Goal: Task Accomplishment & Management: Complete application form

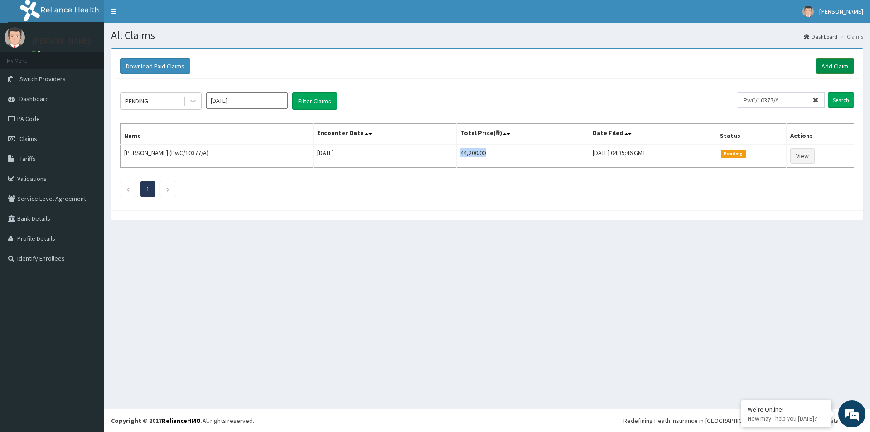
click at [823, 69] on link "Add Claim" at bounding box center [835, 65] width 39 height 15
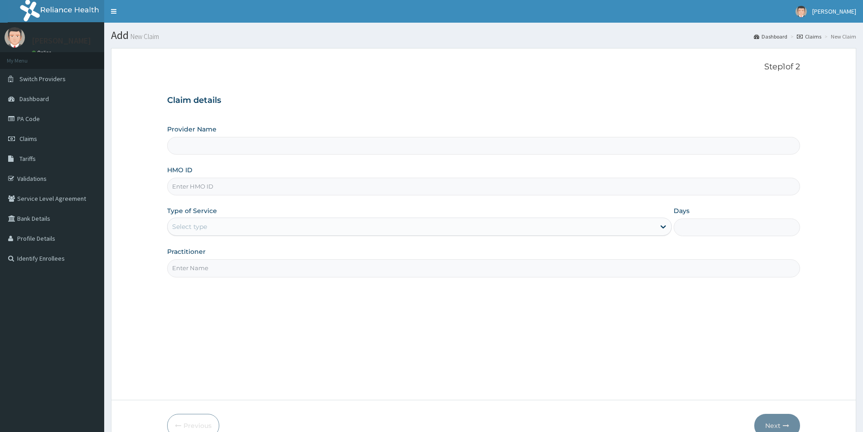
click at [205, 194] on input "HMO ID" at bounding box center [483, 187] width 633 height 18
paste input "VLF/10003/B"
type input "VLF/10003/B"
click at [211, 226] on div "Select type" at bounding box center [412, 226] width 488 height 15
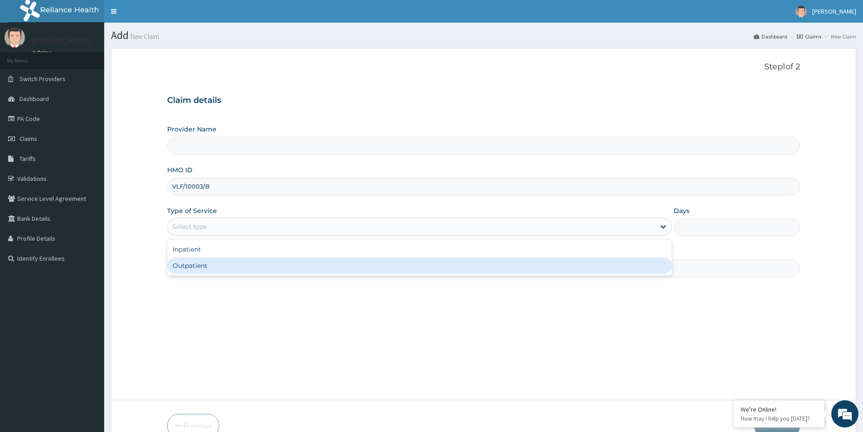
click at [212, 264] on div "Outpatient" at bounding box center [419, 265] width 505 height 16
type input "1"
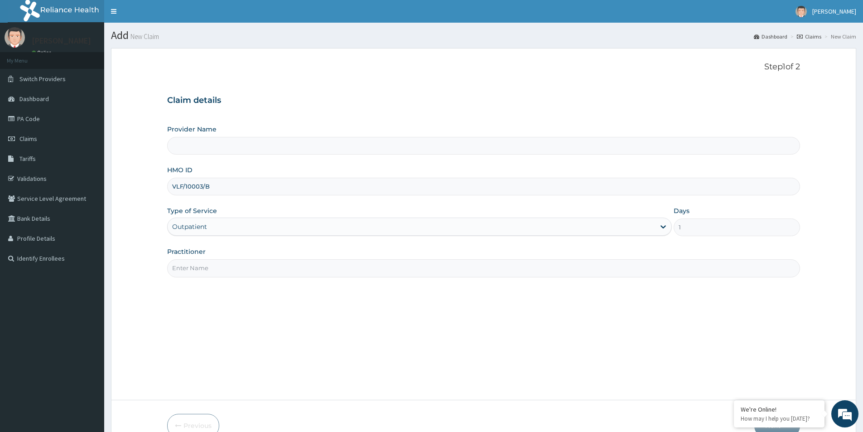
click at [213, 263] on input "Practitioner" at bounding box center [483, 268] width 633 height 18
type input "Evercare Hospital"
type input "Medical Officer"
click at [613, 309] on div "Step 1 of 2 Claim details Provider Name Evercare Hospital HMO ID VLF/10003/B Ty…" at bounding box center [483, 224] width 633 height 324
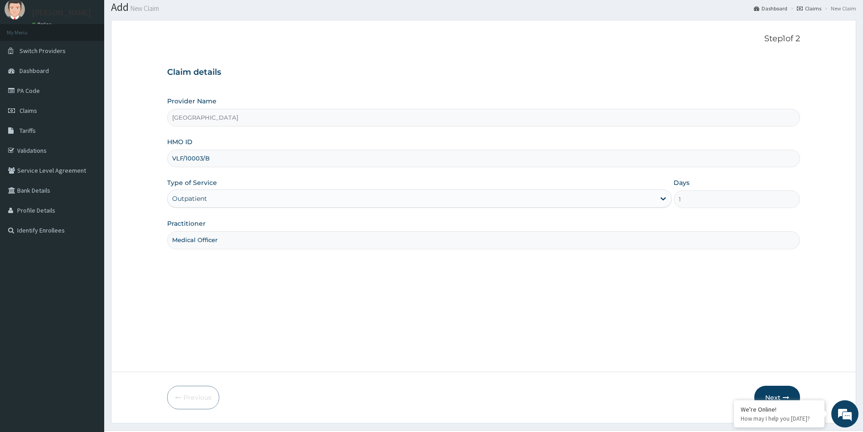
scroll to position [49, 0]
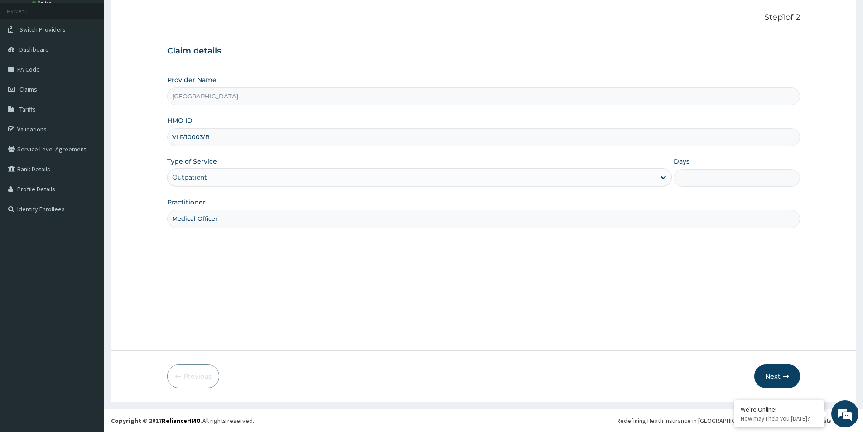
click at [789, 381] on button "Next" at bounding box center [778, 376] width 46 height 24
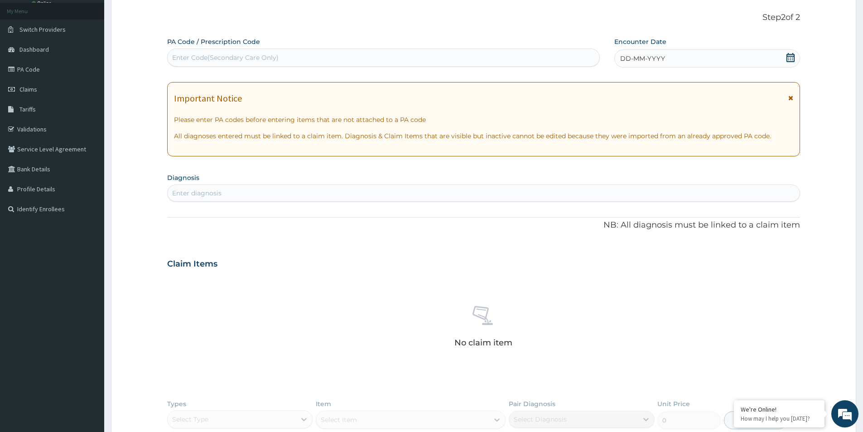
click at [220, 57] on div "Enter Code(Secondary Care Only)" at bounding box center [225, 57] width 107 height 9
paste input "PA/F99ADD"
type input "PA/F99ADD"
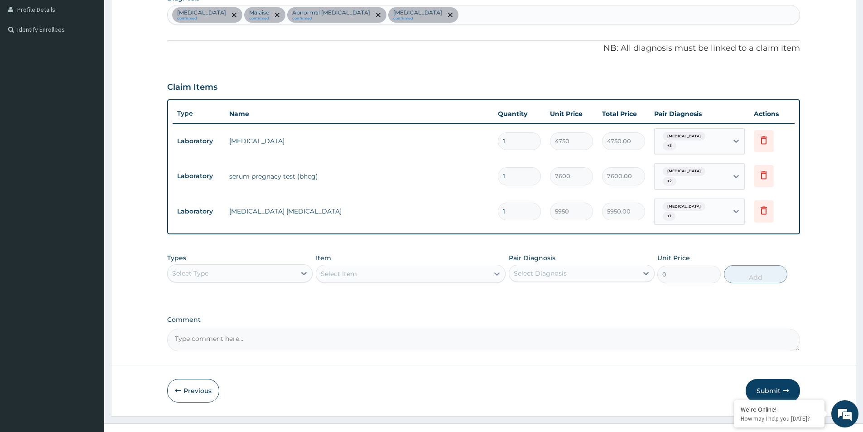
scroll to position [232, 0]
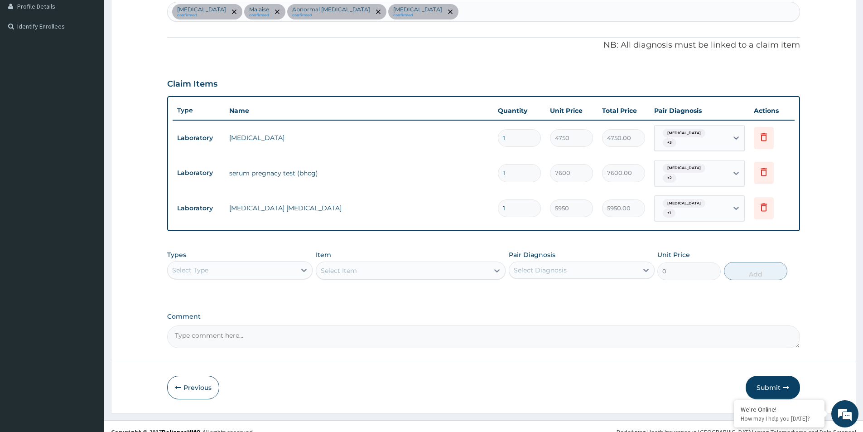
click at [562, 266] on div "Select Diagnosis" at bounding box center [540, 270] width 53 height 9
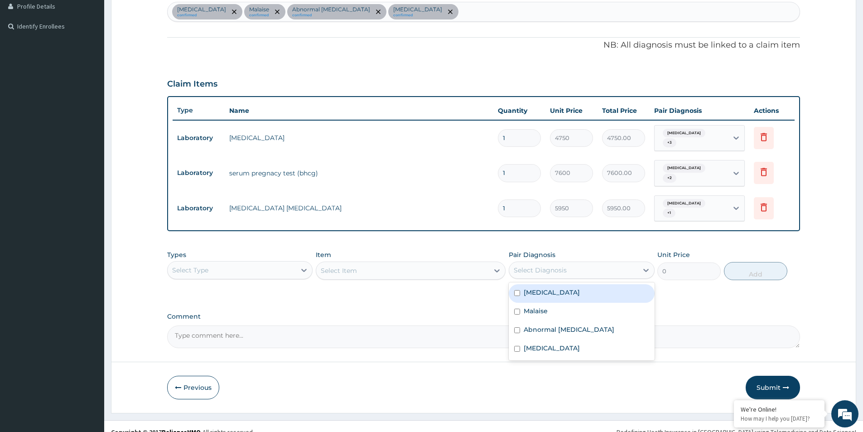
click at [517, 290] on input "checkbox" at bounding box center [517, 293] width 6 height 6
checkbox input "true"
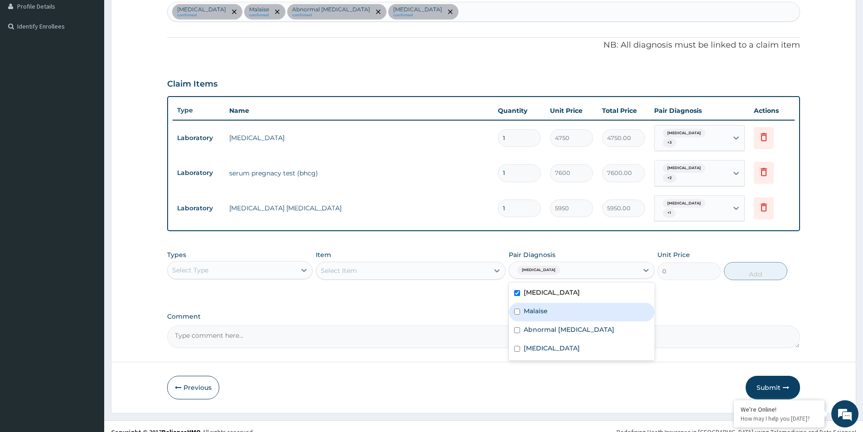
click at [515, 309] on input "checkbox" at bounding box center [517, 312] width 6 height 6
checkbox input "true"
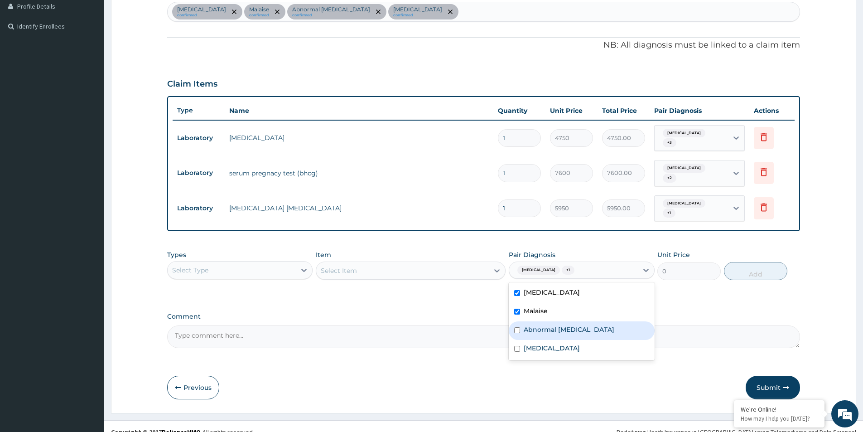
click at [521, 328] on div "Abnormal urinalysis" at bounding box center [581, 330] width 145 height 19
checkbox input "true"
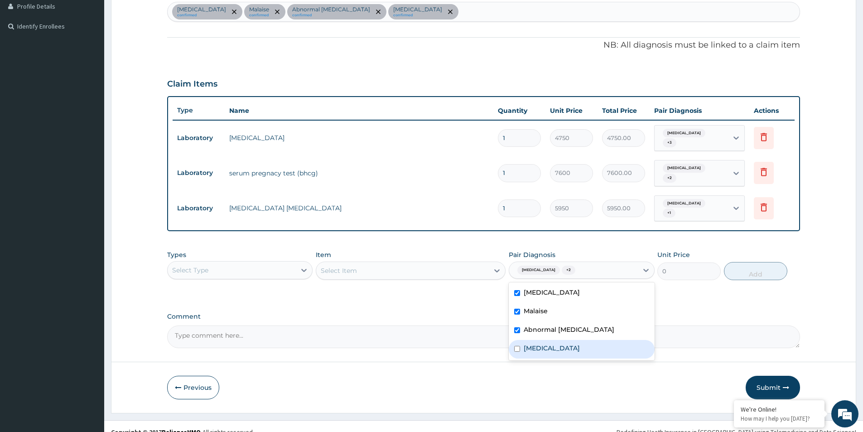
click at [520, 346] on input "checkbox" at bounding box center [517, 349] width 6 height 6
checkbox input "true"
click at [269, 263] on div "Select Type" at bounding box center [232, 270] width 128 height 15
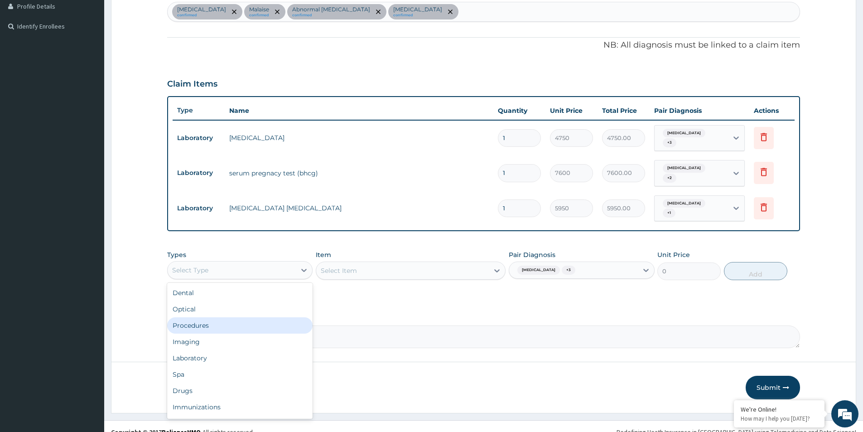
click at [248, 317] on div "Procedures" at bounding box center [239, 325] width 145 height 16
click at [344, 262] on div "Select Item" at bounding box center [411, 271] width 190 height 18
click at [373, 262] on div "Select Item" at bounding box center [411, 271] width 190 height 18
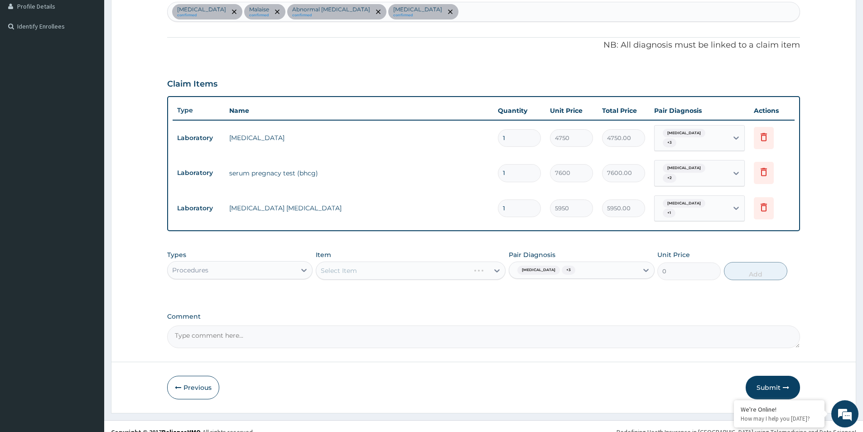
click at [373, 262] on div "Select Item" at bounding box center [411, 271] width 190 height 18
click at [372, 294] on div "PA Code / Prescription Code PA/F99ADD Encounter Date 30-08-2025 Important Notic…" at bounding box center [483, 102] width 633 height 494
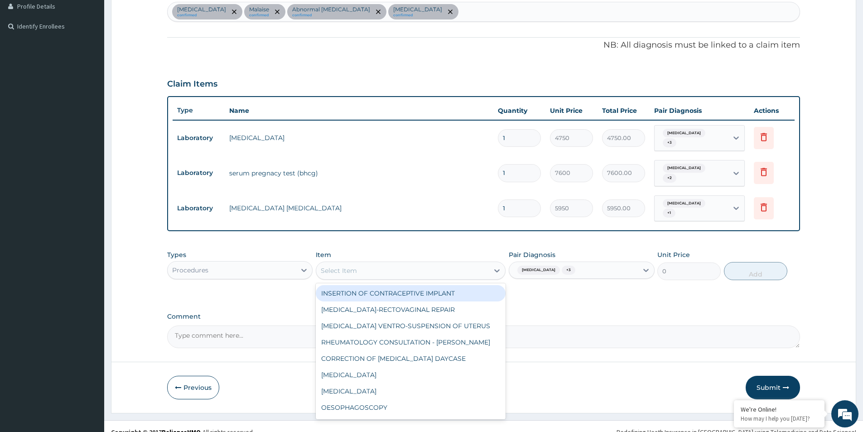
click at [388, 263] on div "Select Item" at bounding box center [402, 270] width 173 height 15
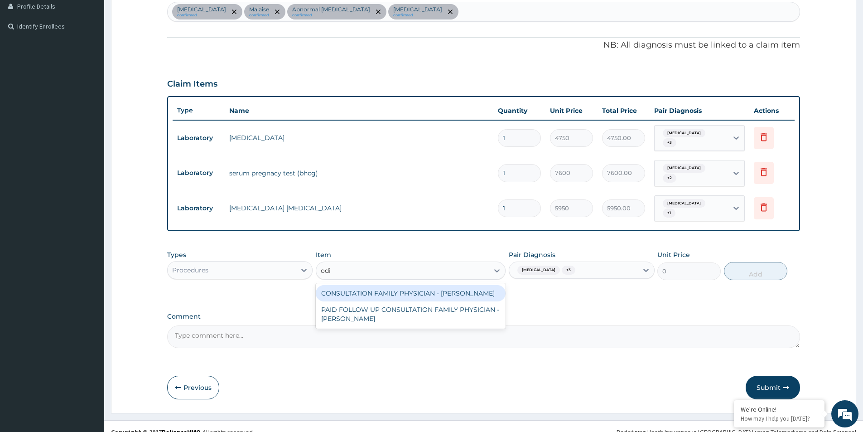
type input "odia"
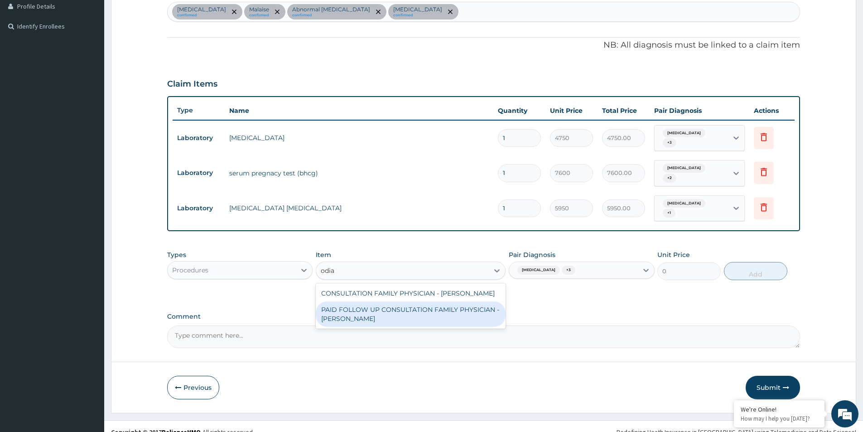
click at [420, 310] on div "PAID FOLLOW UP CONSULTATION FAMILY PHYSICIAN - DR ODIA" at bounding box center [411, 313] width 190 height 25
type input "14250"
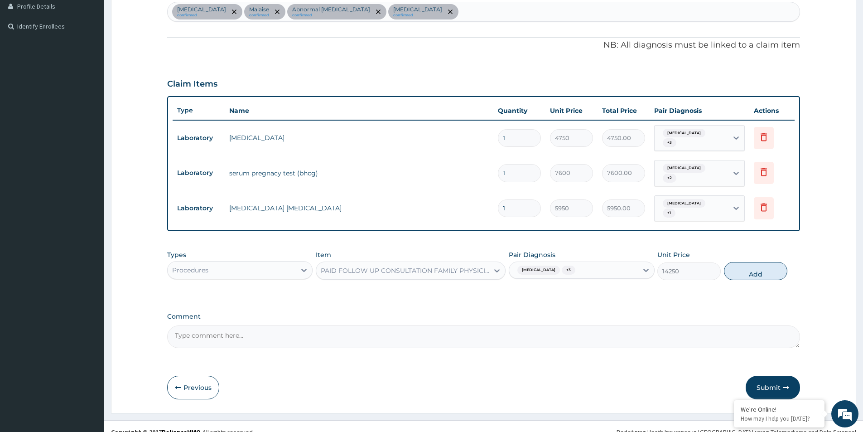
drag, startPoint x: 416, startPoint y: 276, endPoint x: 416, endPoint y: 259, distance: 17.2
click at [416, 276] on div "Types Procedures Item option PAID FOLLOW UP CONSULTATION FAMILY PHYSICIAN - DR …" at bounding box center [483, 272] width 633 height 53
click at [416, 266] on div "PAID FOLLOW UP CONSULTATION FAMILY PHYSICIAN - DR ODIA" at bounding box center [405, 270] width 169 height 9
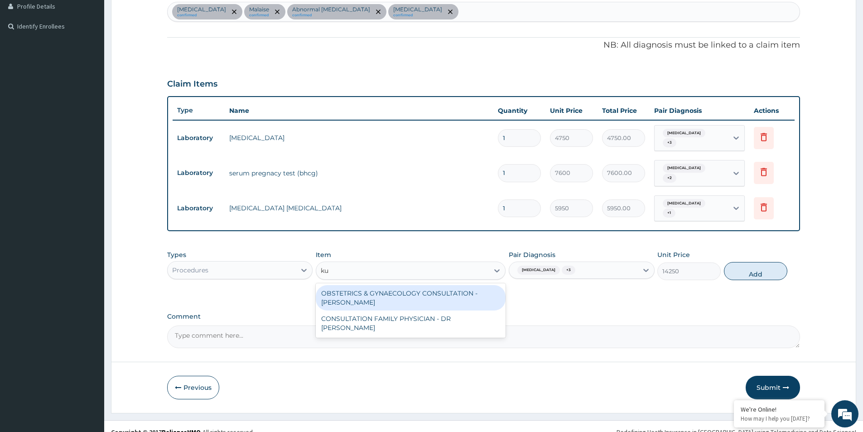
scroll to position [0, 0]
type input "kufre"
click at [416, 285] on div "CONSULTATION FAMILY PHYSICIAN - DR KUFRE" at bounding box center [411, 297] width 190 height 25
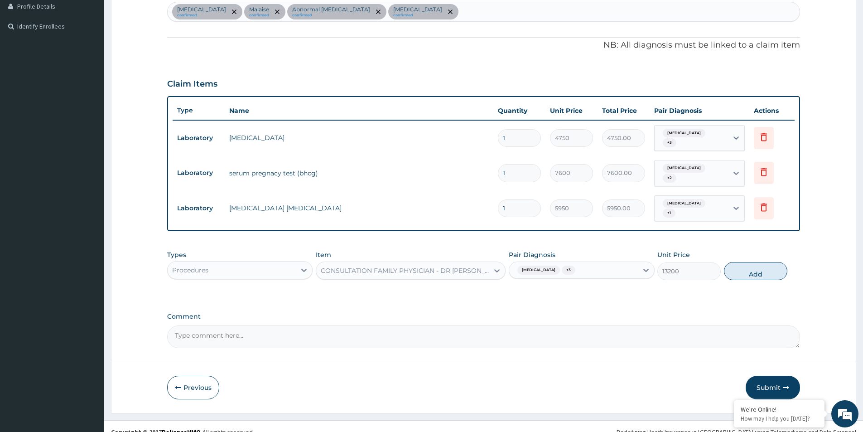
click at [697, 277] on div "Types Procedures Item option CONSULTATION FAMILY PHYSICIAN - DR KUFRE, selected…" at bounding box center [483, 272] width 633 height 53
click at [752, 262] on button "Add" at bounding box center [755, 271] width 63 height 18
type input "0"
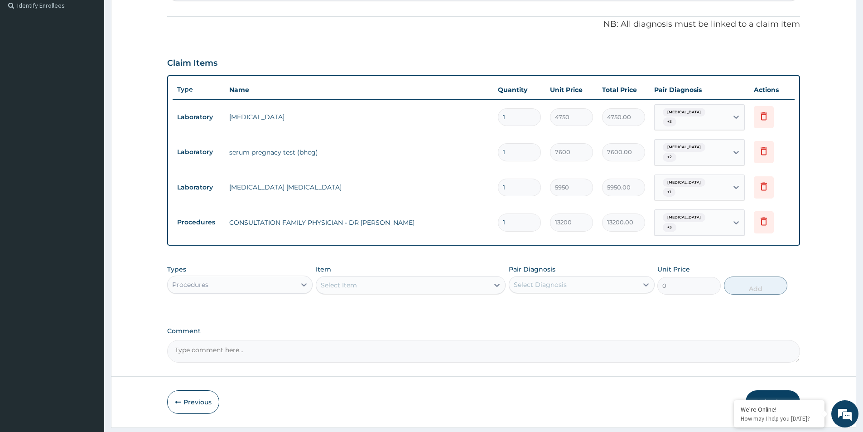
scroll to position [263, 0]
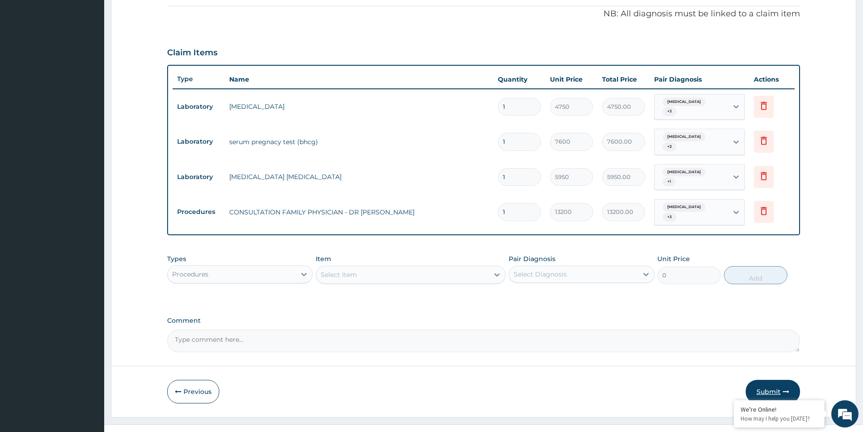
drag, startPoint x: 772, startPoint y: 380, endPoint x: 778, endPoint y: 370, distance: 11.8
click at [778, 380] on button "Submit" at bounding box center [773, 392] width 54 height 24
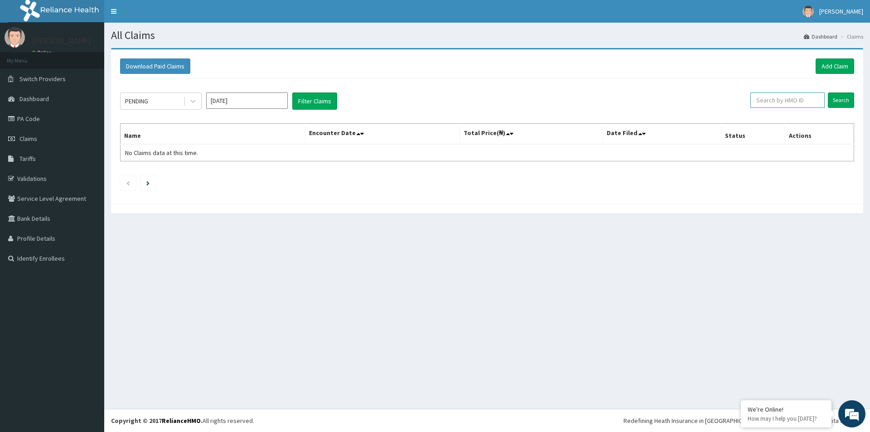
paste input "VLF/10003/B"
type input "VLF/10003/B"
click at [835, 96] on input "Search" at bounding box center [841, 99] width 26 height 15
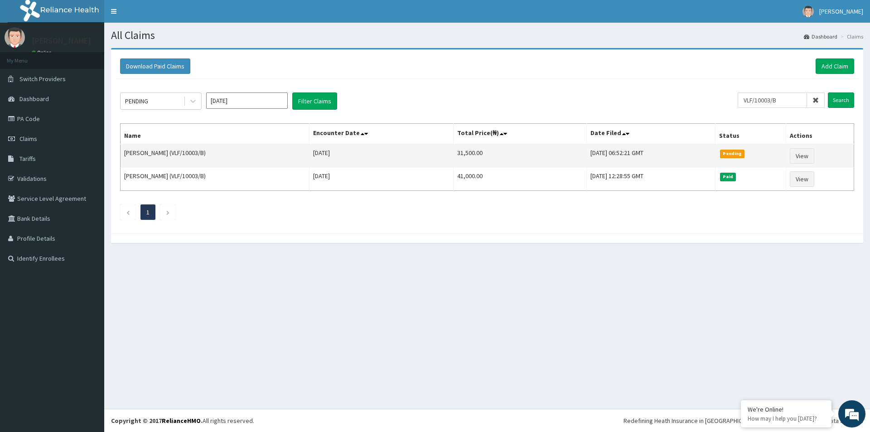
click at [466, 154] on td "31,500.00" at bounding box center [519, 156] width 133 height 24
copy td "31,500.00"
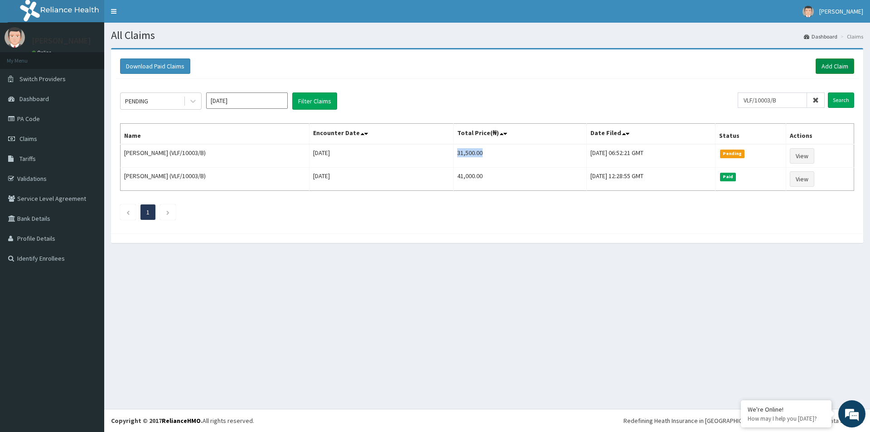
click at [824, 68] on link "Add Claim" at bounding box center [835, 65] width 39 height 15
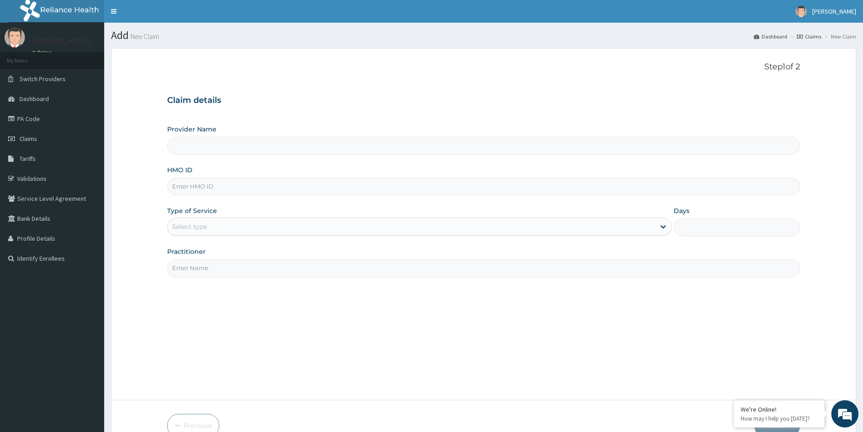
type input "Evercare Hospital"
paste input "VLF/10003/B"
type input "VLF/10003/B"
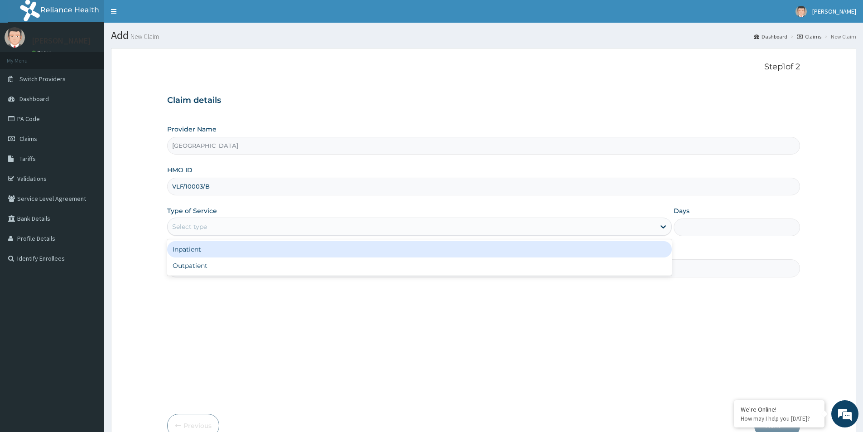
click at [204, 230] on div "Select type" at bounding box center [189, 226] width 35 height 9
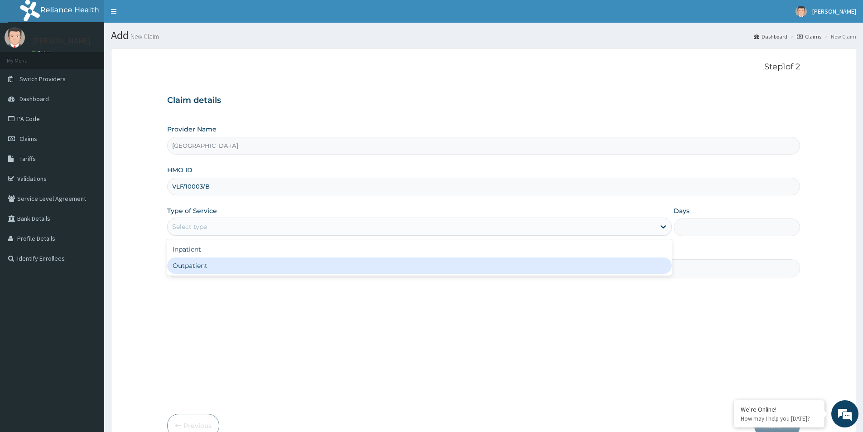
click at [208, 266] on div "Outpatient" at bounding box center [419, 265] width 505 height 16
type input "1"
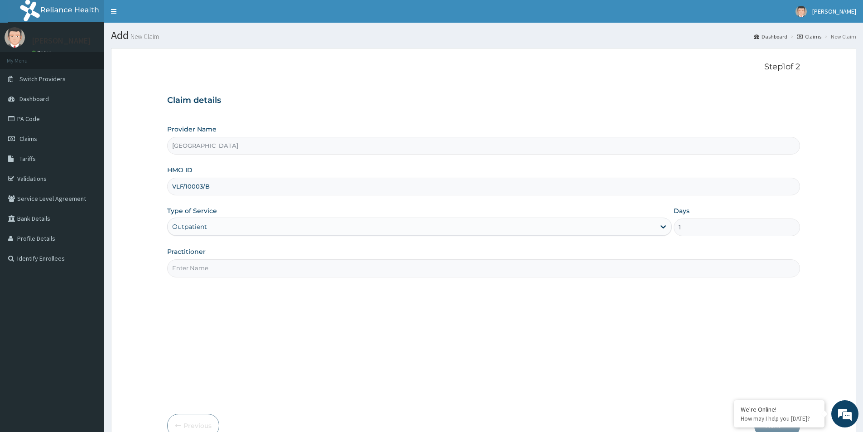
click at [208, 266] on input "Practitioner" at bounding box center [483, 268] width 633 height 18
type input "Medical Officer"
click at [267, 313] on div "Step 1 of 2 Claim details Provider Name Evercare Hospital HMO ID VLF/10003/B Ty…" at bounding box center [483, 224] width 633 height 324
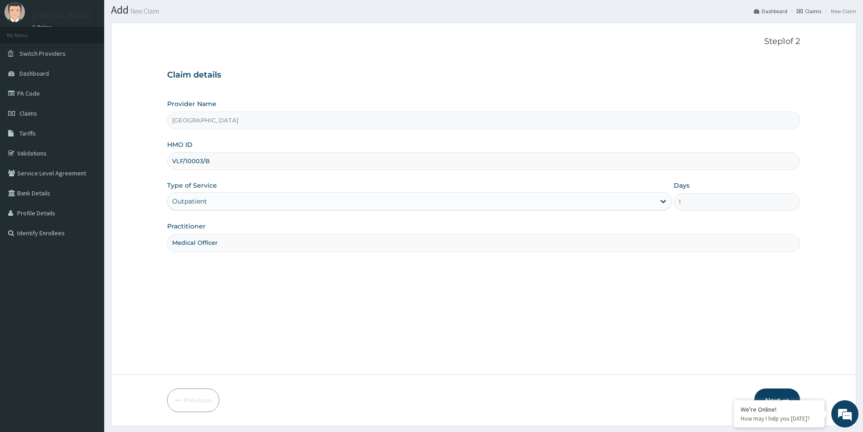
scroll to position [49, 0]
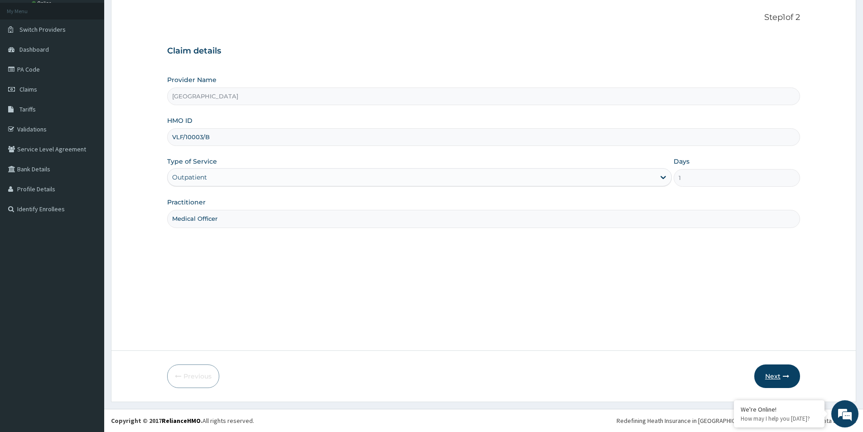
click at [784, 379] on icon "button" at bounding box center [786, 376] width 6 height 6
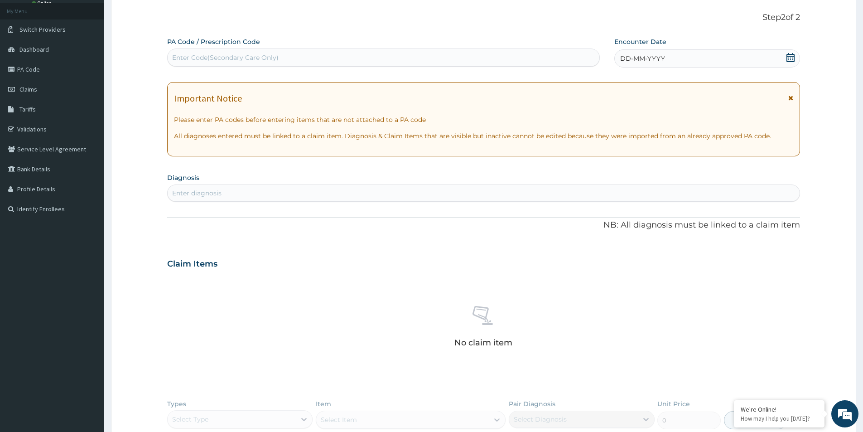
click at [347, 58] on div "Enter Code(Secondary Care Only)" at bounding box center [384, 57] width 432 height 15
paste input "PA/5481DB"
type input "PA/5481DB"
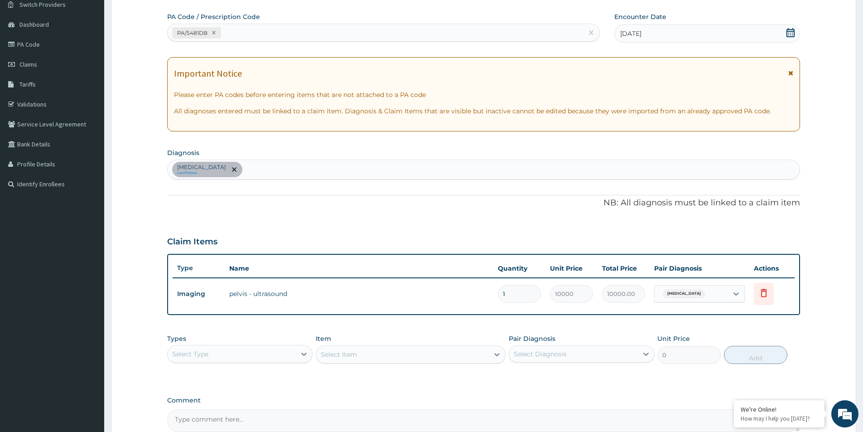
scroll to position [170, 0]
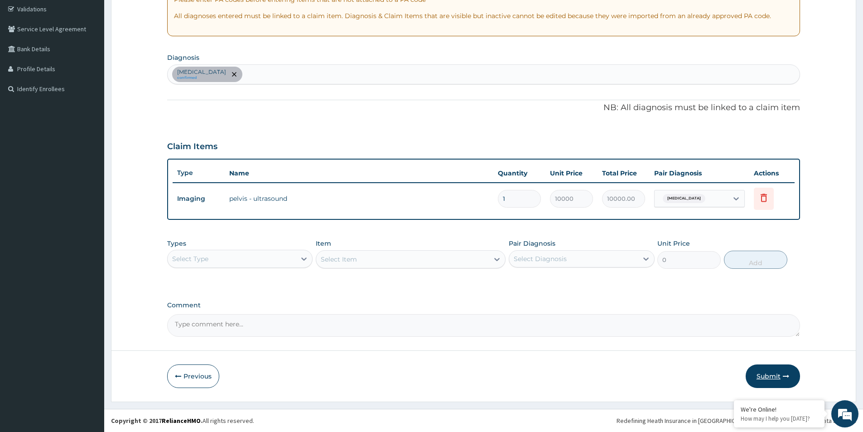
click at [777, 377] on button "Submit" at bounding box center [773, 376] width 54 height 24
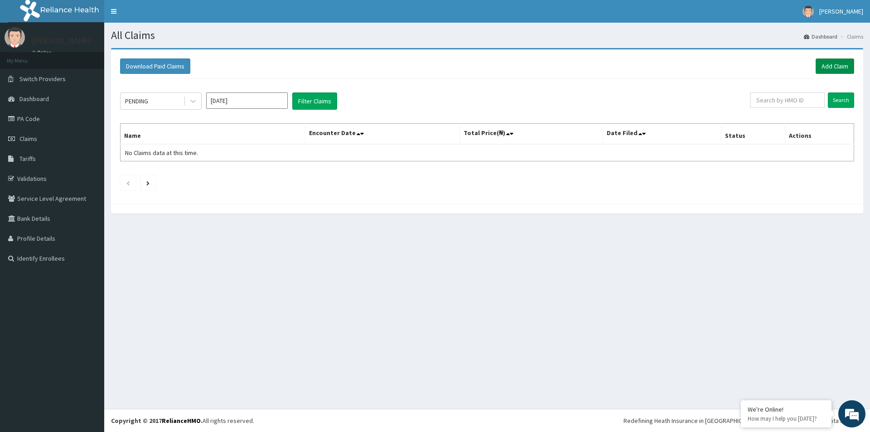
click at [828, 63] on link "Add Claim" at bounding box center [835, 65] width 39 height 15
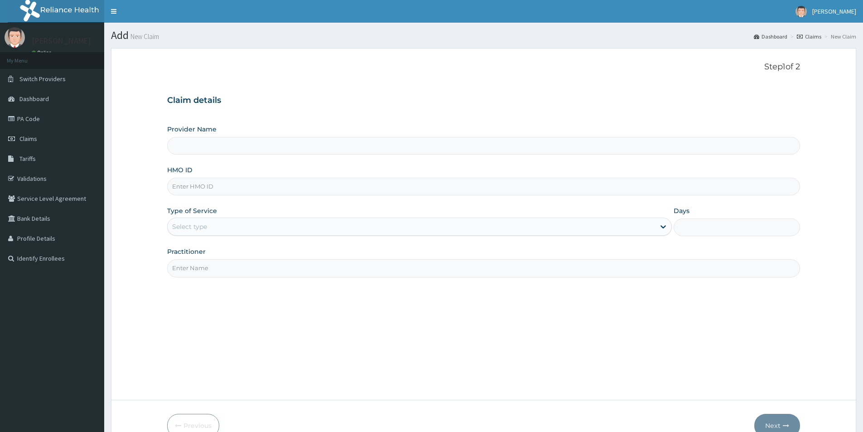
click at [211, 194] on input "HMO ID" at bounding box center [483, 187] width 633 height 18
paste input "LXH/10003/A"
type input "LXH/10003/A"
type input "Evercare Hospital"
type input "LXH/10003/A"
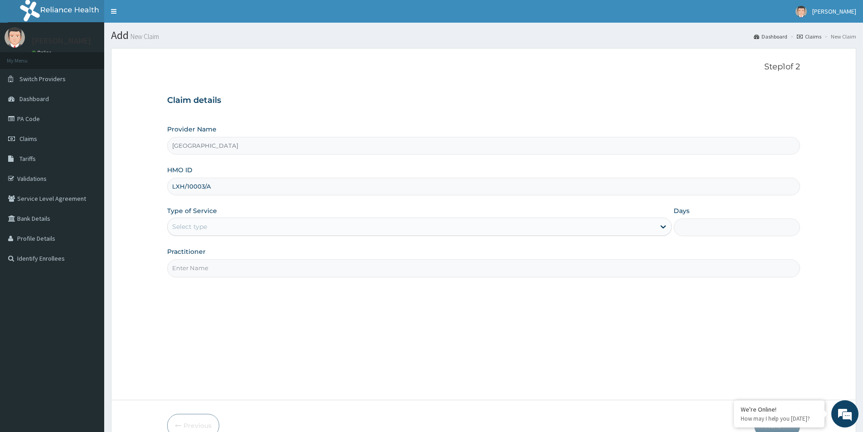
click at [211, 228] on div "Select type" at bounding box center [412, 226] width 488 height 15
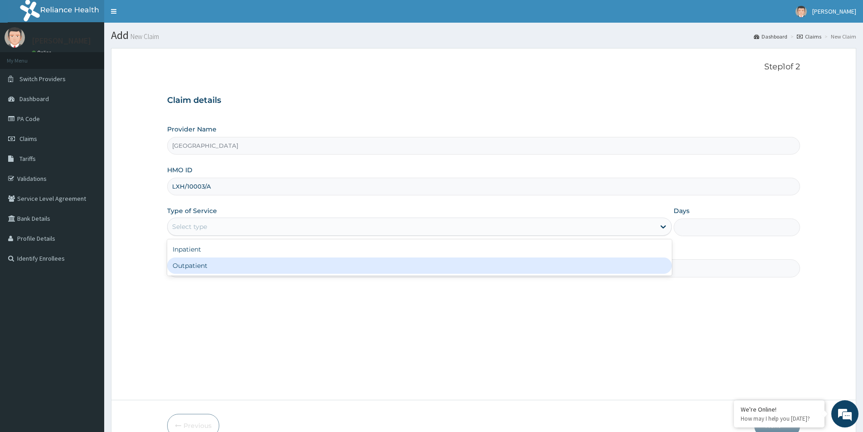
click at [209, 260] on div "Outpatient" at bounding box center [419, 265] width 505 height 16
type input "1"
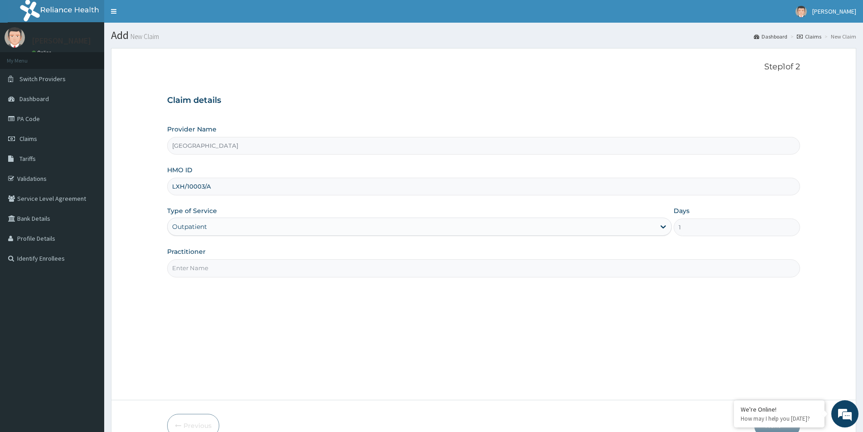
click at [208, 263] on input "Practitioner" at bounding box center [483, 268] width 633 height 18
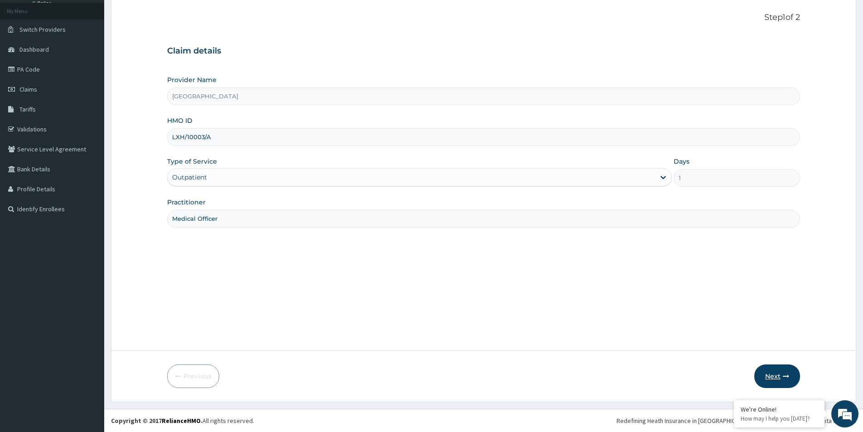
type input "Medical Officer"
click at [775, 369] on button "Next" at bounding box center [778, 376] width 46 height 24
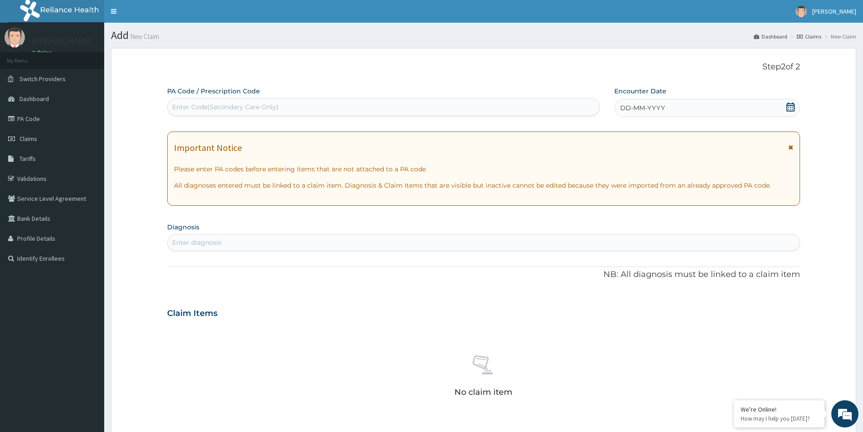
click at [203, 112] on div "Enter Code(Secondary Care Only)" at bounding box center [384, 107] width 432 height 15
paste input "PA/54C29E"
type input "PA/54C29E"
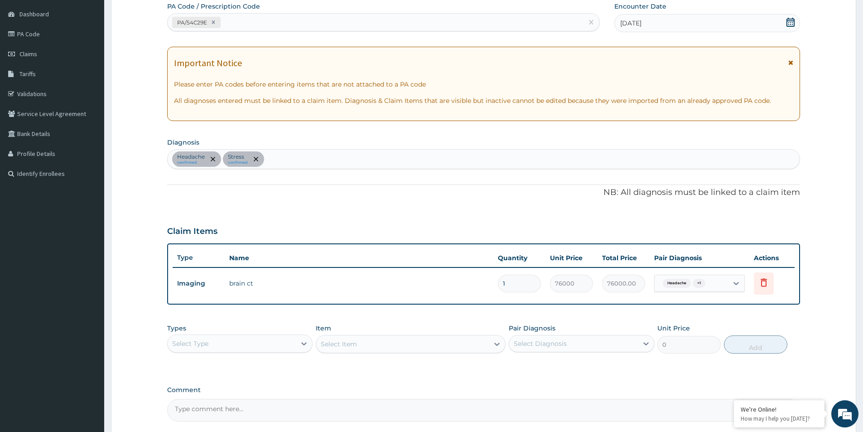
scroll to position [170, 0]
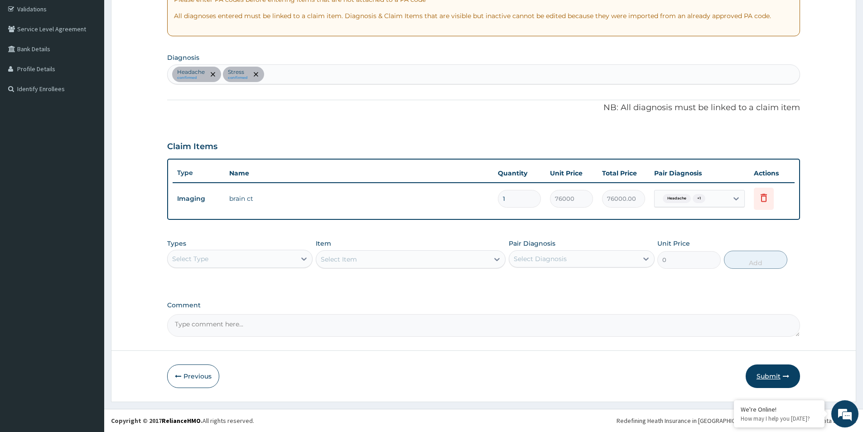
click at [763, 373] on button "Submit" at bounding box center [773, 376] width 54 height 24
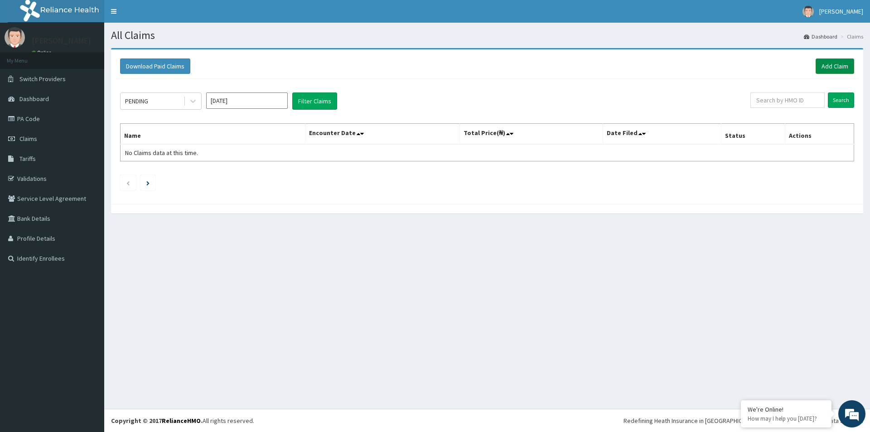
click at [845, 68] on link "Add Claim" at bounding box center [835, 65] width 39 height 15
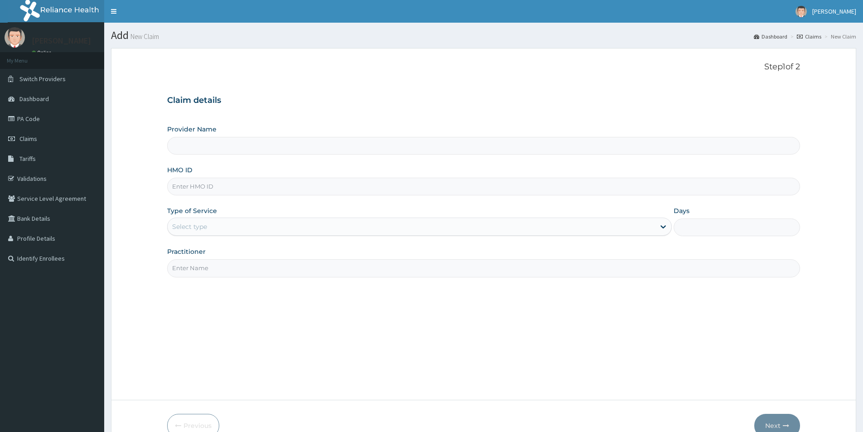
click at [218, 194] on input "HMO ID" at bounding box center [483, 187] width 633 height 18
paste input "LXH/10003/A"
type input "LXH/10003/A"
type input "[GEOGRAPHIC_DATA]"
type input "LXH/10003/A"
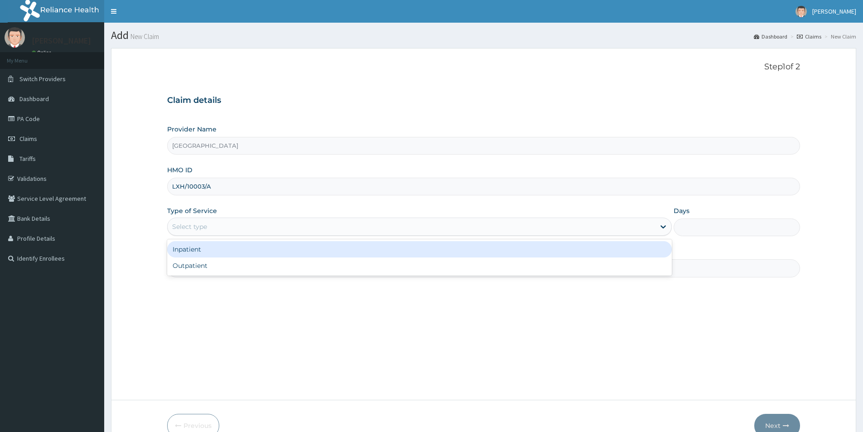
click at [215, 229] on div "Select type" at bounding box center [412, 226] width 488 height 15
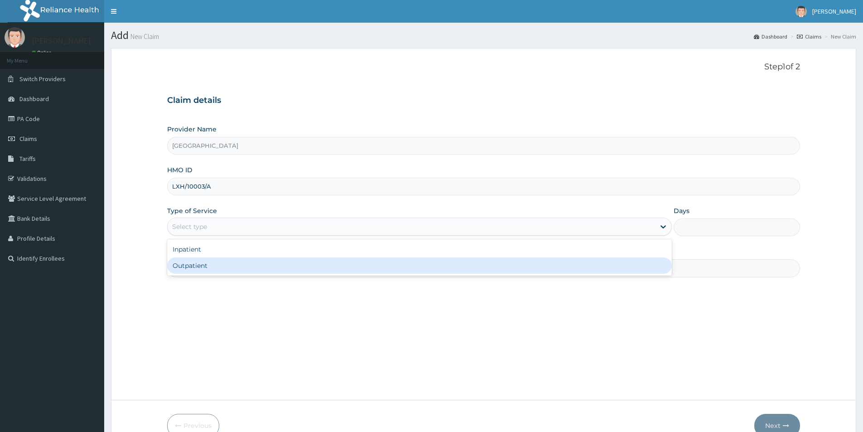
click at [223, 265] on div "Outpatient" at bounding box center [419, 265] width 505 height 16
type input "1"
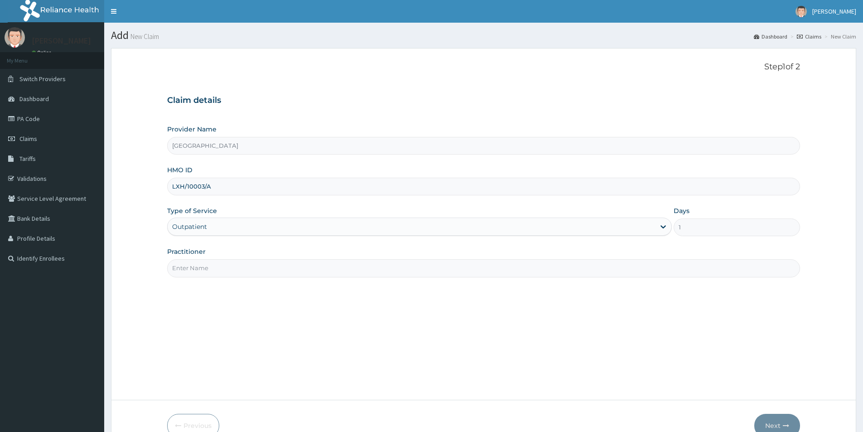
click at [222, 269] on input "Practitioner" at bounding box center [483, 268] width 633 height 18
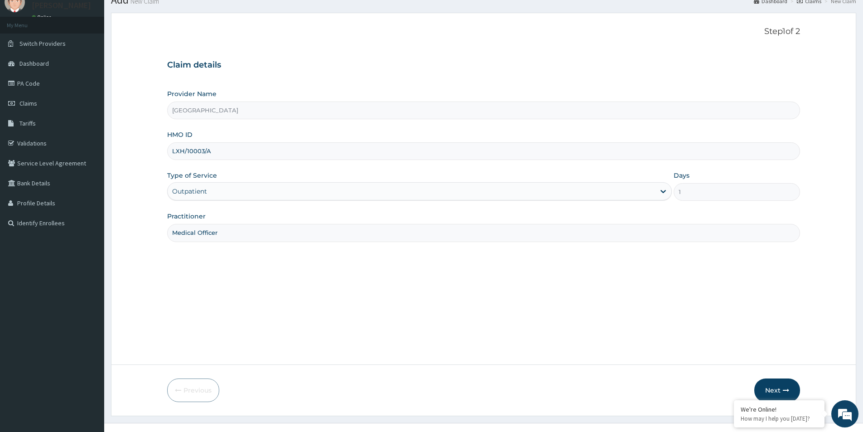
scroll to position [45, 0]
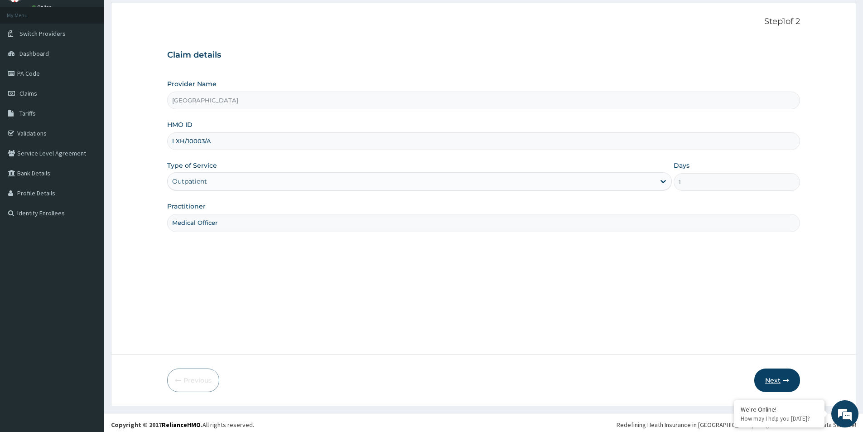
type input "Medical Officer"
click at [765, 369] on button "Next" at bounding box center [778, 380] width 46 height 24
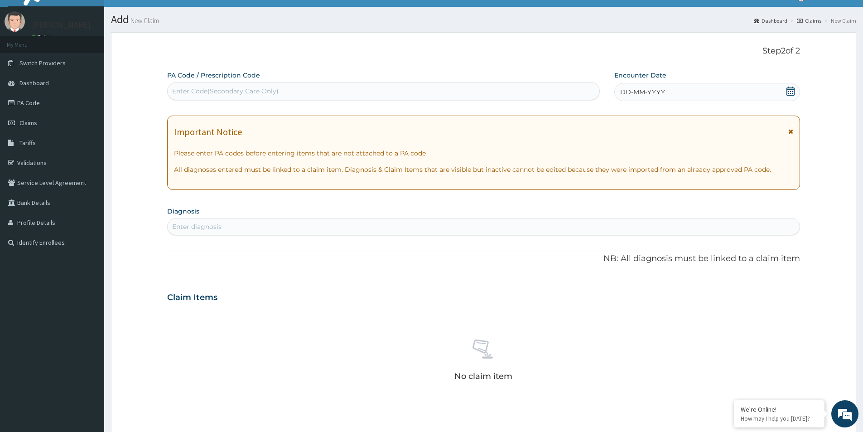
scroll to position [0, 0]
